Goal: Task Accomplishment & Management: Manage account settings

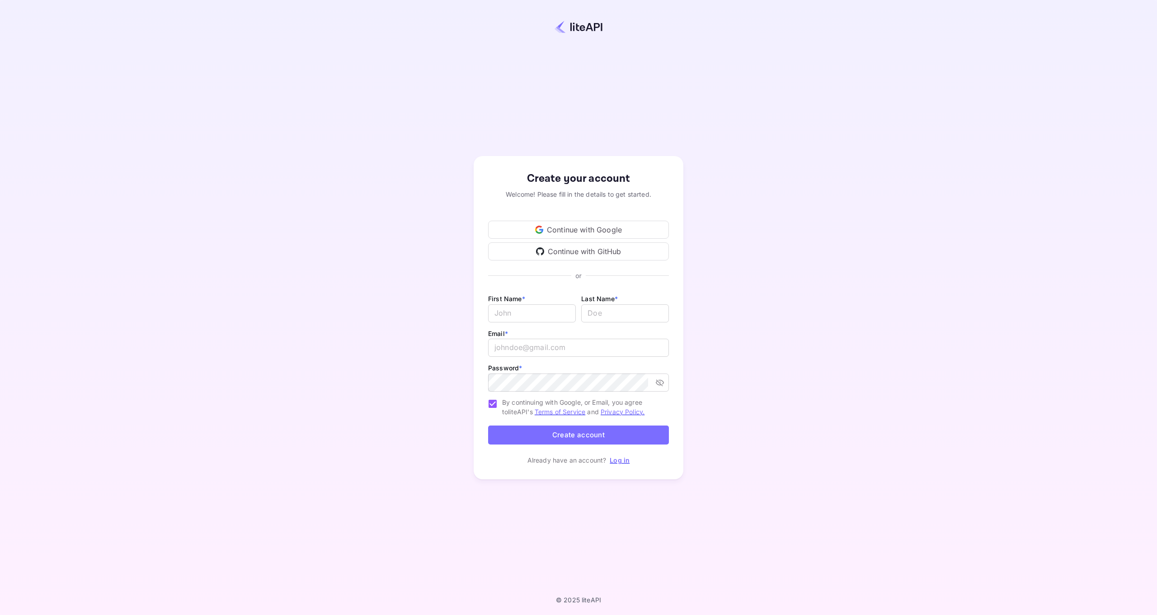
click at [598, 230] on div "Continue with Google" at bounding box center [578, 230] width 181 height 18
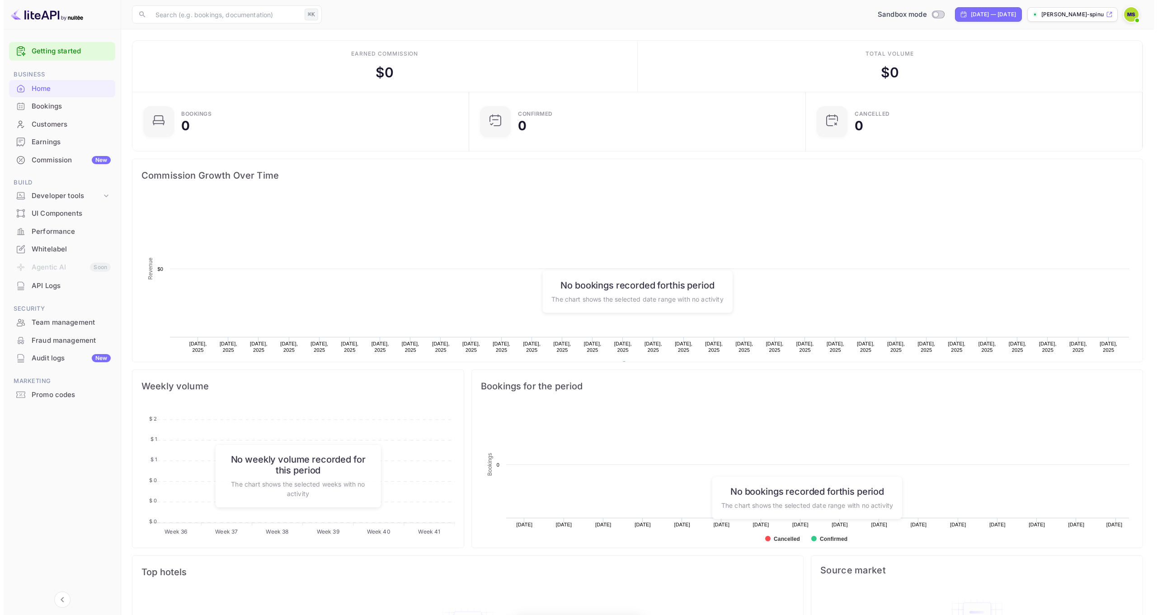
scroll to position [7, 7]
click at [65, 192] on div "Developer tools" at bounding box center [63, 196] width 70 height 10
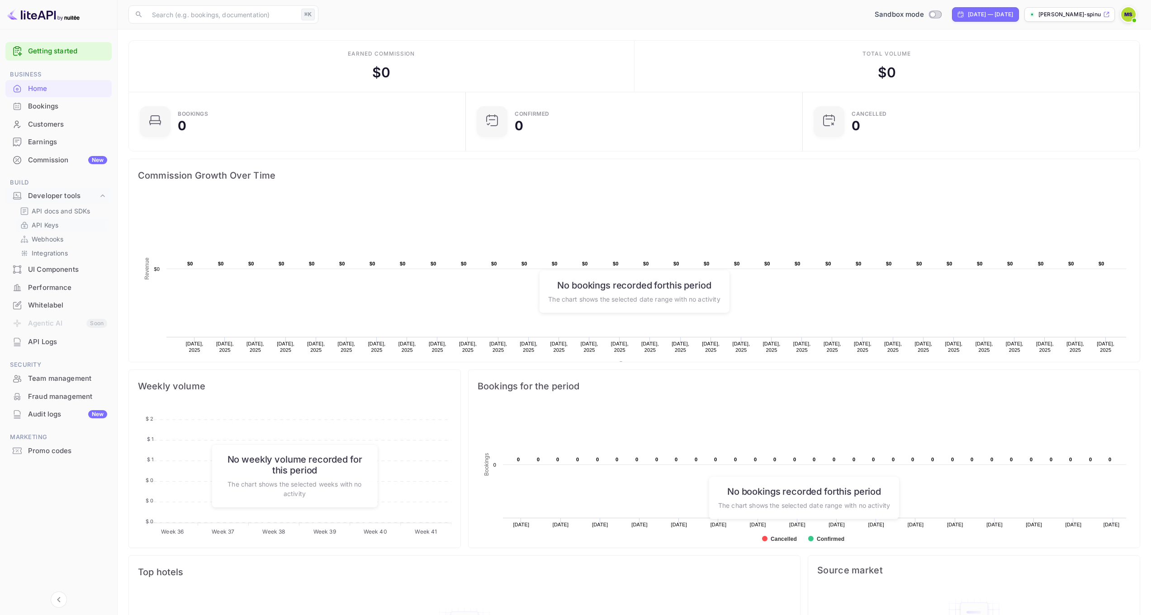
click at [65, 221] on link "API Keys" at bounding box center [62, 224] width 85 height 9
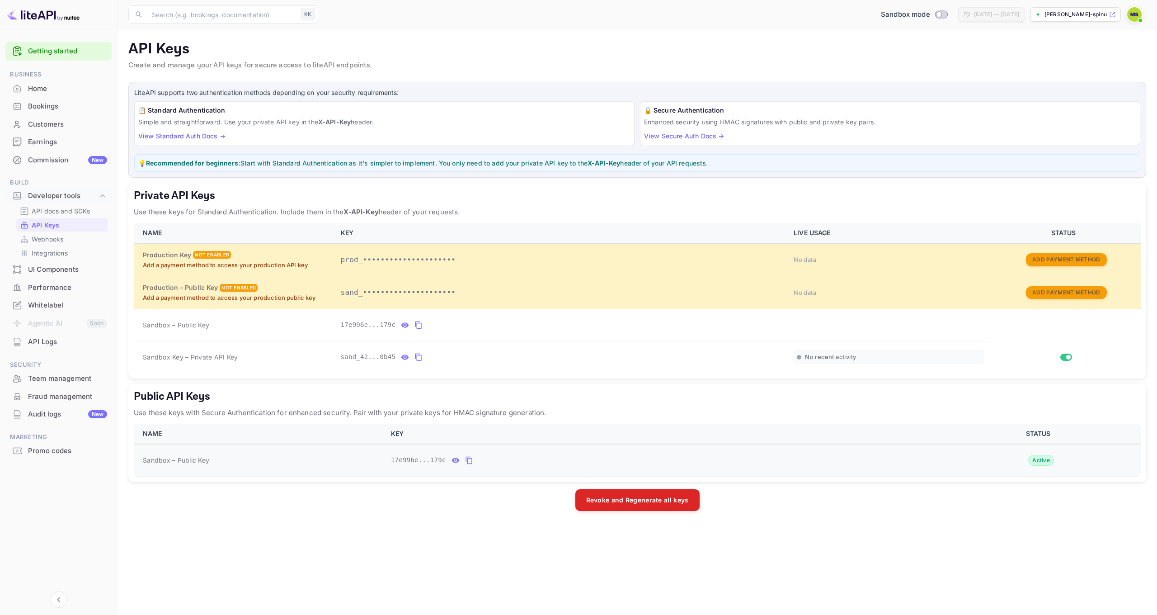
click at [470, 457] on icon "public api keys table" at bounding box center [469, 460] width 8 height 11
click at [72, 103] on div "Bookings" at bounding box center [67, 106] width 79 height 10
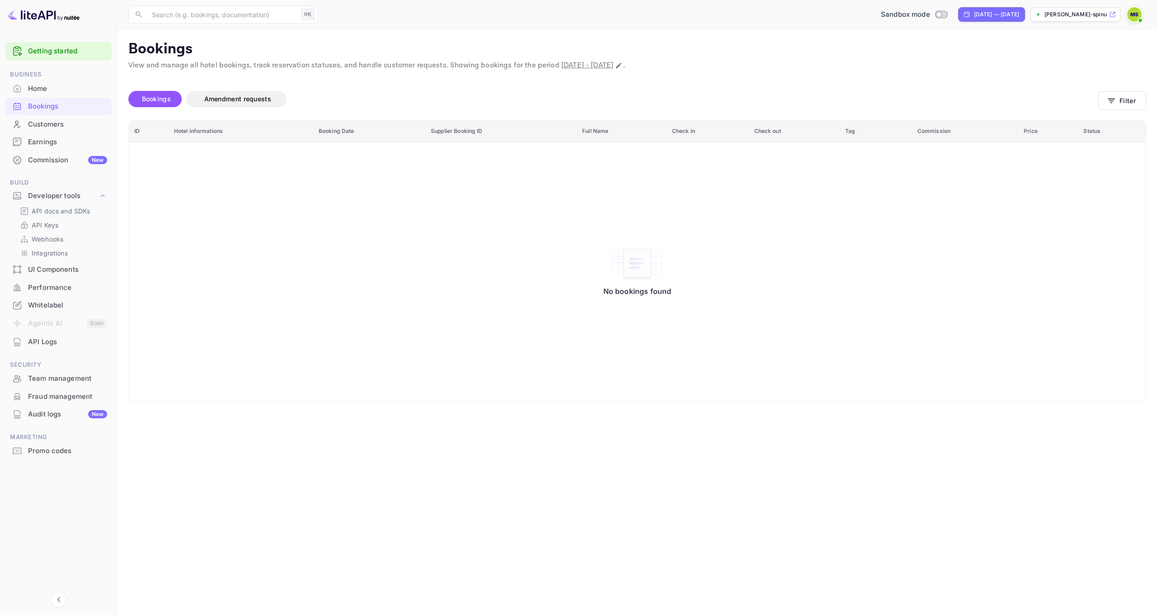
click at [64, 213] on p "API docs and SDKs" at bounding box center [61, 210] width 59 height 9
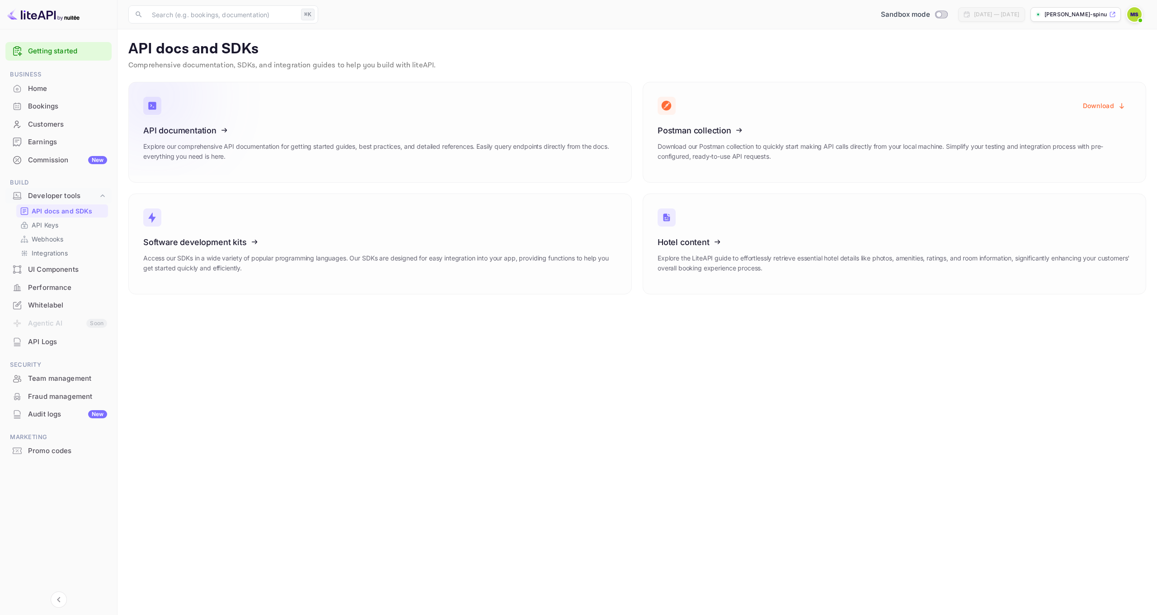
click at [174, 128] on icon at bounding box center [199, 128] width 141 height 93
click at [61, 224] on link "API Keys" at bounding box center [62, 224] width 85 height 9
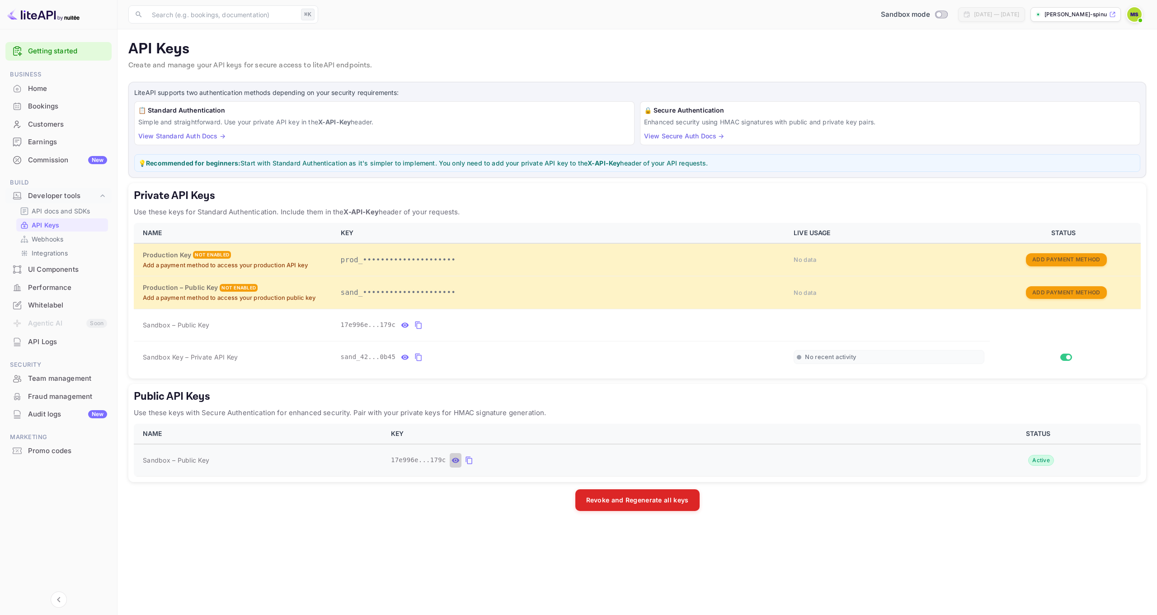
click at [452, 455] on icon "public api keys table" at bounding box center [456, 460] width 8 height 11
click at [556, 459] on icon "public api keys table" at bounding box center [555, 460] width 8 height 11
click at [415, 356] on icon "private api keys table" at bounding box center [418, 358] width 6 height 8
